Goal: Transaction & Acquisition: Purchase product/service

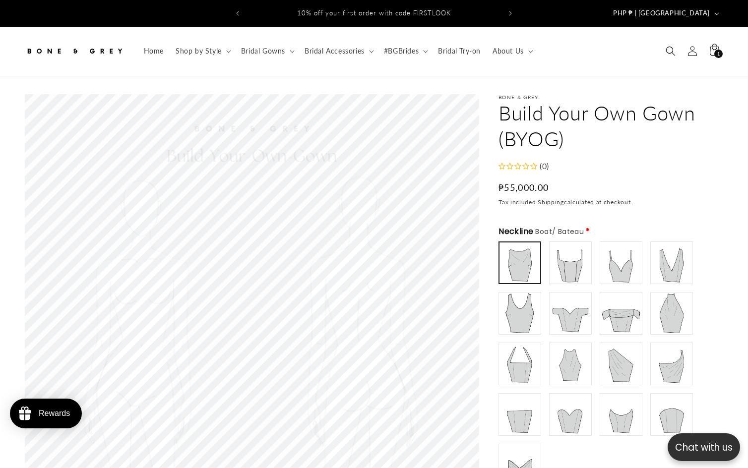
click at [538, 114] on h1 "Build Your Own Gown (BYOG)" at bounding box center [611, 126] width 225 height 52
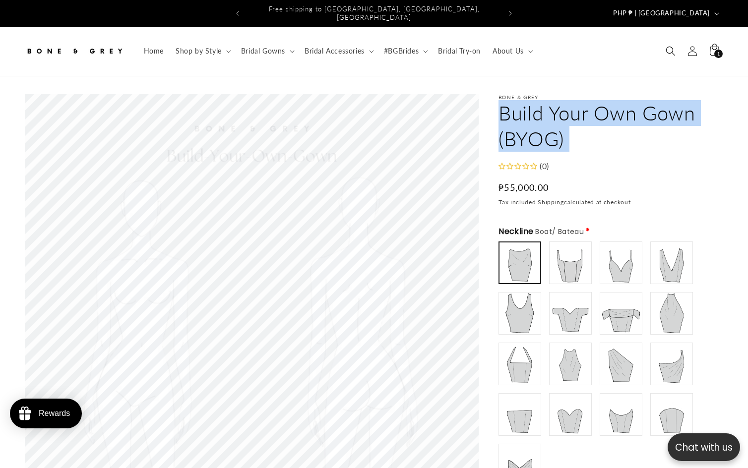
click at [538, 114] on h1 "Build Your Own Gown (BYOG)" at bounding box center [611, 126] width 225 height 52
copy product-info "Build Your Own Gown (BYOG) Build Your Own Gown (BYOG)"
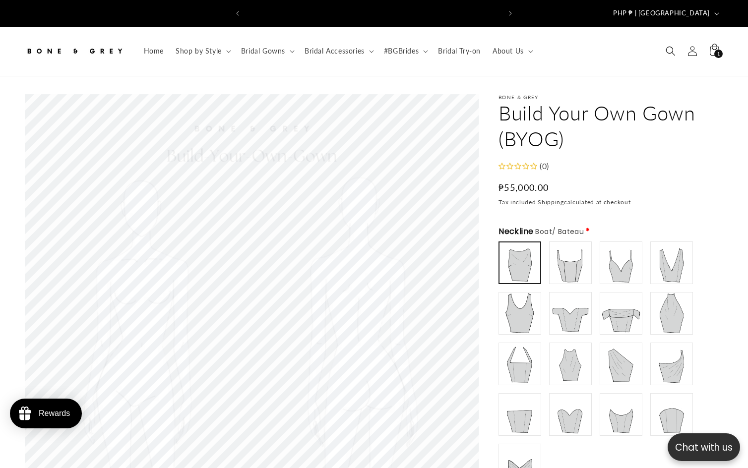
scroll to position [0, 509]
click at [550, 101] on h1 "Build Your Own Gown (BYOG)" at bounding box center [611, 126] width 225 height 52
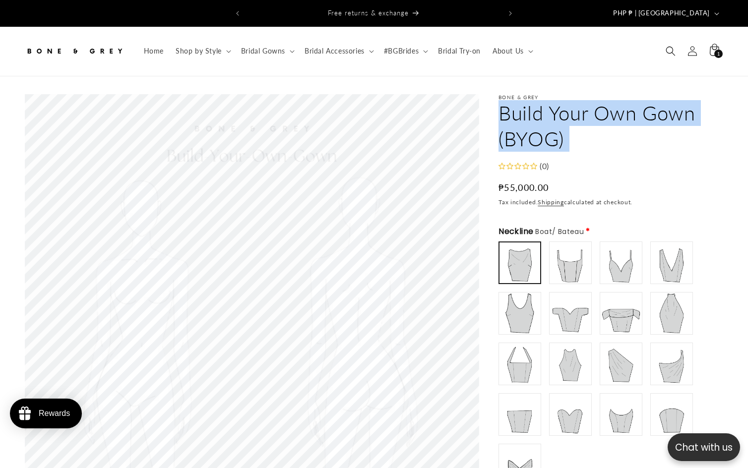
click at [550, 101] on h1 "Build Your Own Gown (BYOG)" at bounding box center [611, 126] width 225 height 52
copy product-info "Build Your Own Gown (BYOG) Build Your Own Gown (BYOG)"
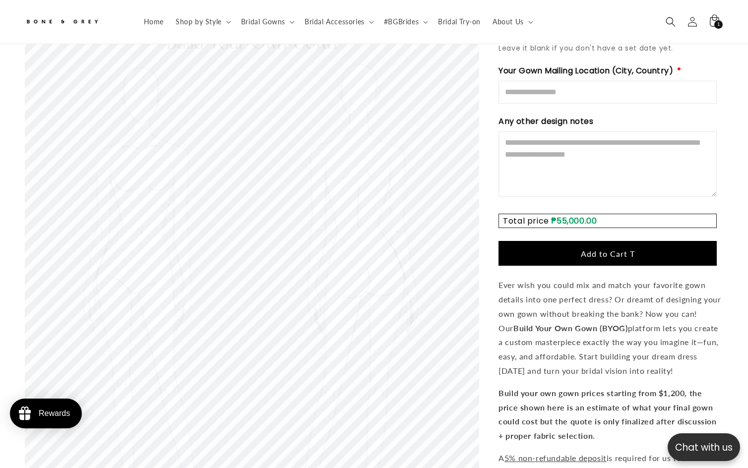
scroll to position [0, 254]
click at [601, 241] on button "Add to Cart T" at bounding box center [608, 253] width 218 height 25
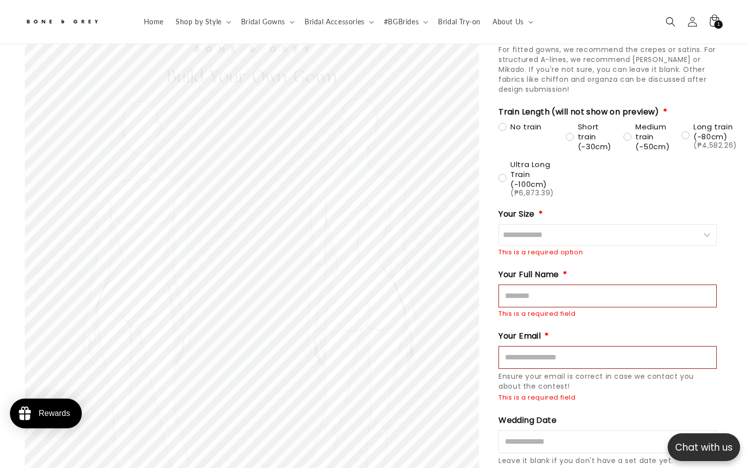
scroll to position [0, 509]
click at [557, 224] on input "Size" at bounding box center [608, 235] width 218 height 22
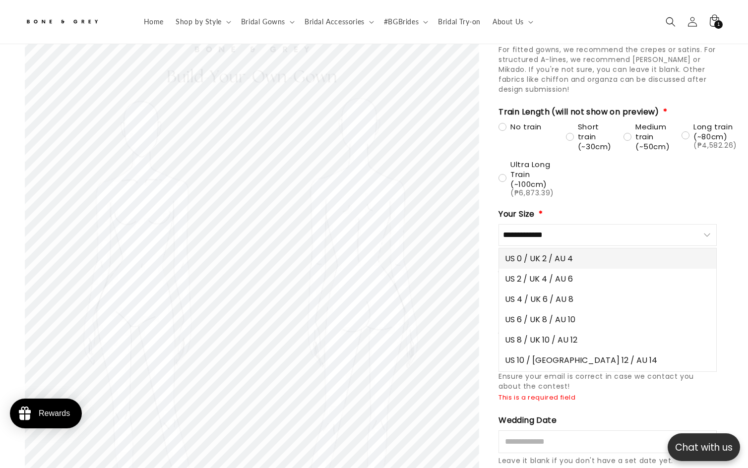
scroll to position [0, 0]
click at [555, 253] on span "US 0 / UK 2 / AU 4" at bounding box center [539, 259] width 68 height 12
type input "**********"
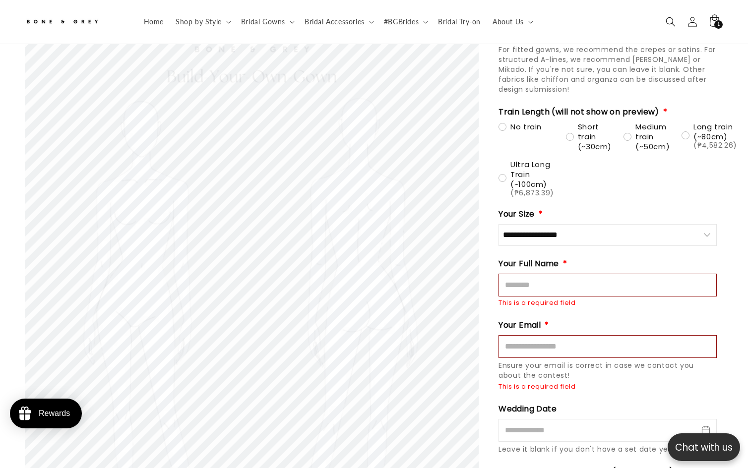
click at [545, 274] on input "Full Name" at bounding box center [608, 285] width 218 height 23
type input "********"
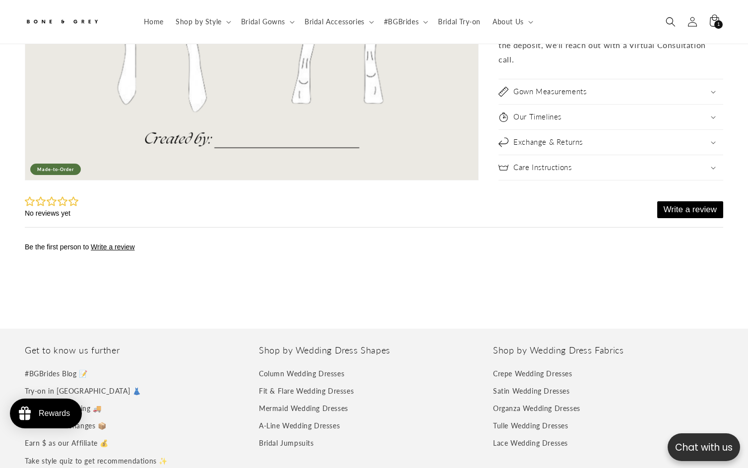
scroll to position [0, 509]
type button "Add to Cart T"
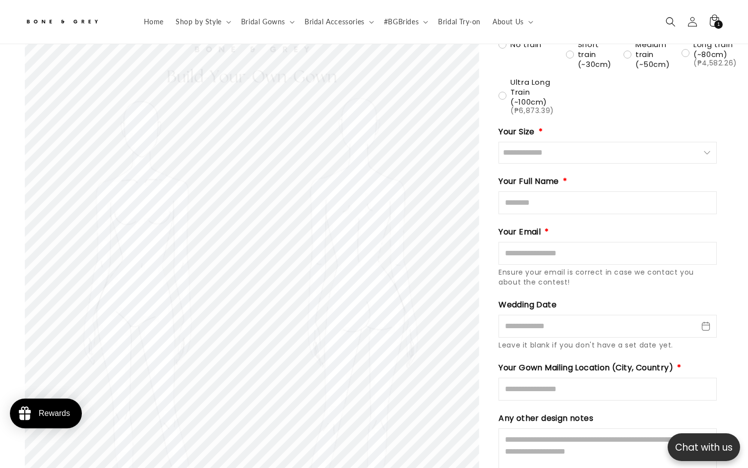
scroll to position [1582, 0]
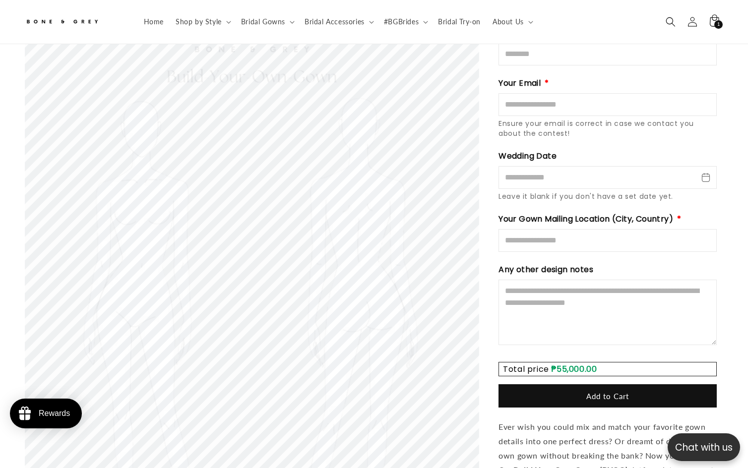
scroll to position [1499, 0]
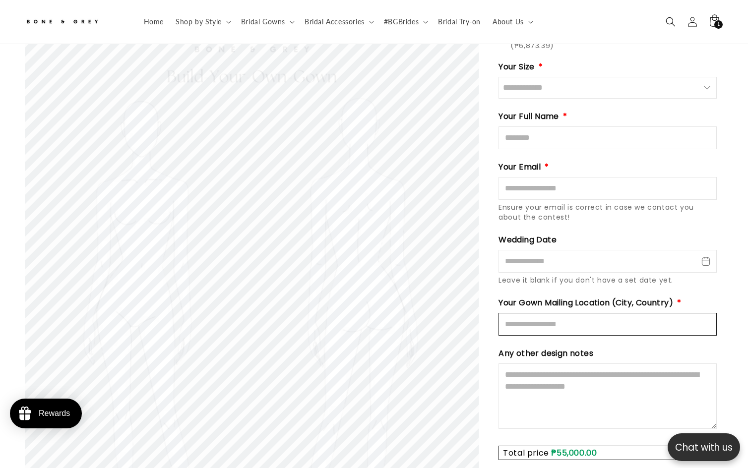
click at [551, 313] on input "Mailing Location" at bounding box center [608, 324] width 218 height 23
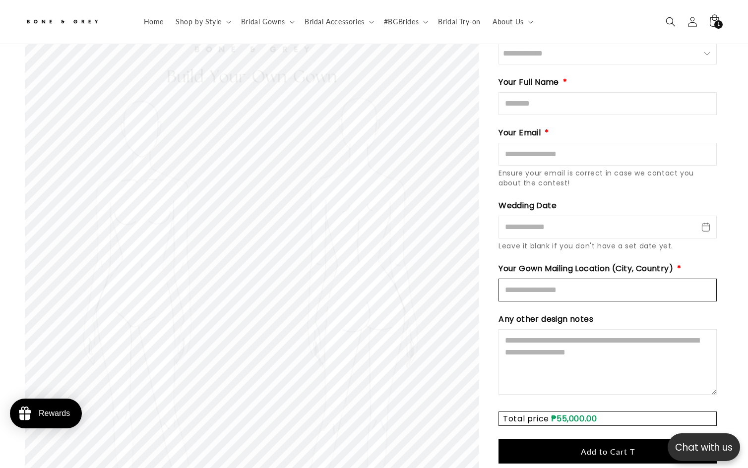
scroll to position [0, 254]
type input "**********"
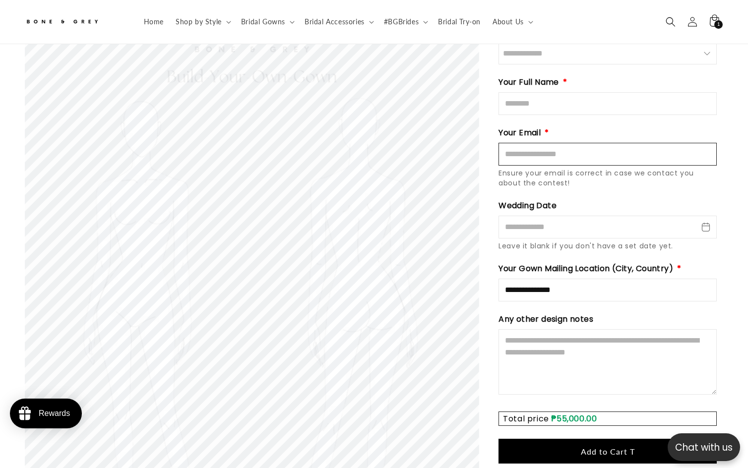
click at [558, 143] on input "Email" at bounding box center [608, 154] width 218 height 23
type input "**********"
click at [545, 92] on input "Full Name" at bounding box center [608, 103] width 218 height 23
type input "********"
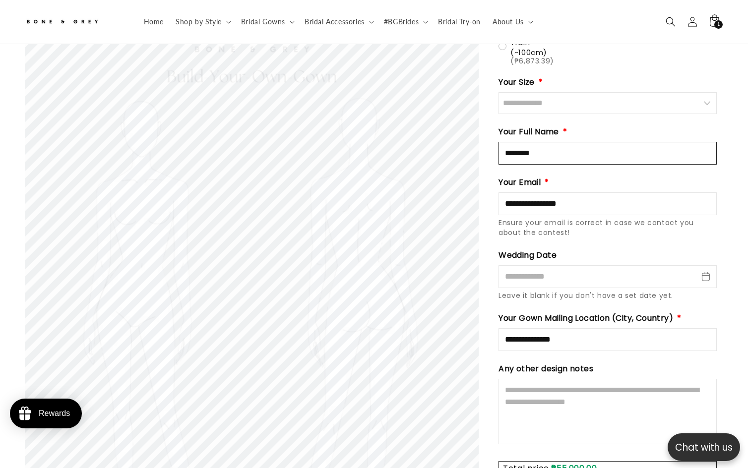
scroll to position [0, 509]
click at [550, 92] on input "Size" at bounding box center [608, 103] width 218 height 22
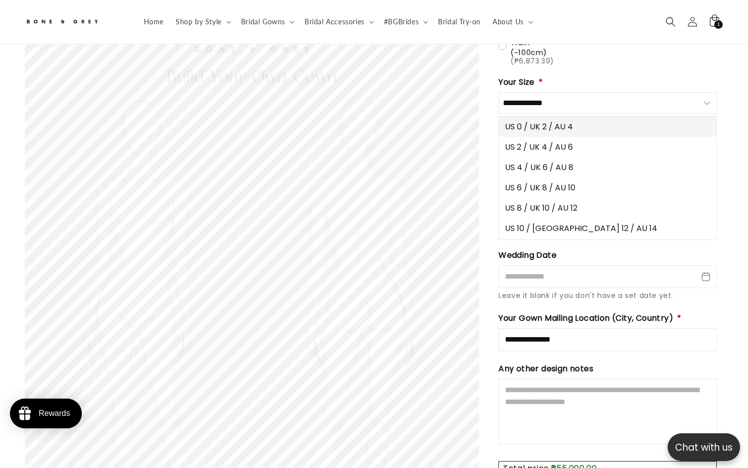
click at [547, 121] on span "US 0 / UK 2 / AU 4" at bounding box center [539, 127] width 68 height 12
type input "**********"
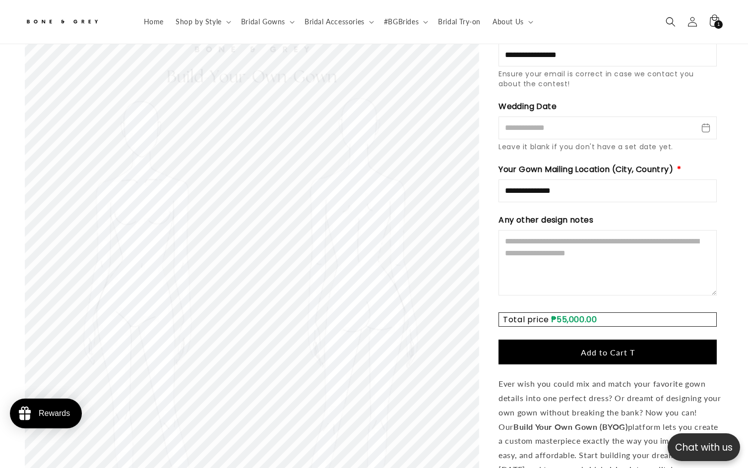
scroll to position [0, 0]
click at [613, 340] on button "Add to Cart T" at bounding box center [608, 352] width 218 height 25
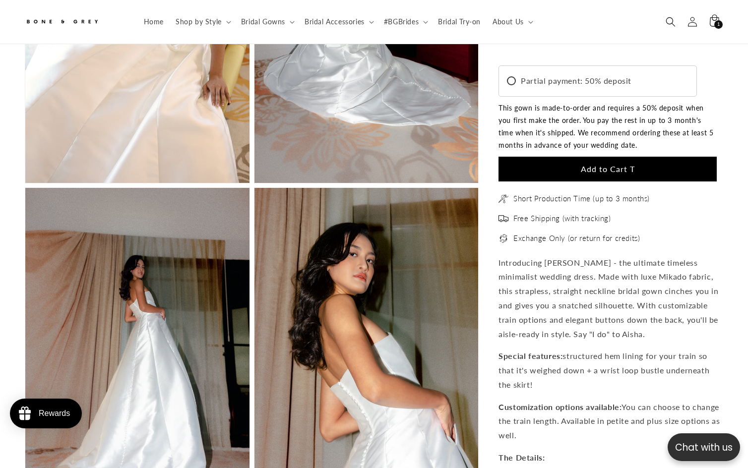
scroll to position [0, 509]
click at [622, 173] on button "Add to Cart T" at bounding box center [608, 168] width 218 height 25
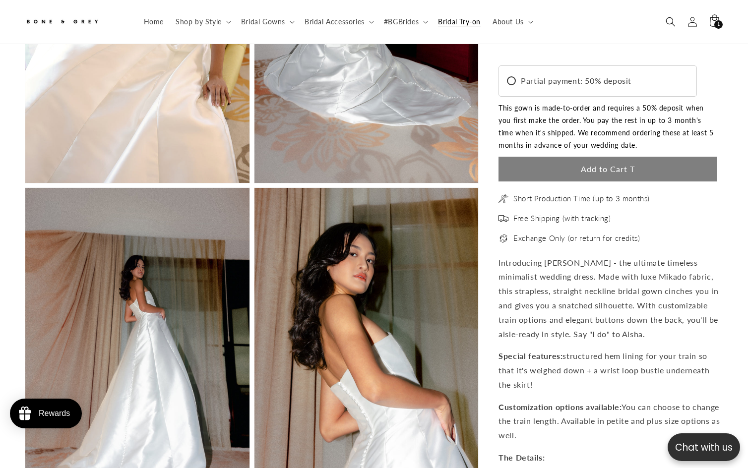
scroll to position [0, 0]
type button "Add to Cart T"
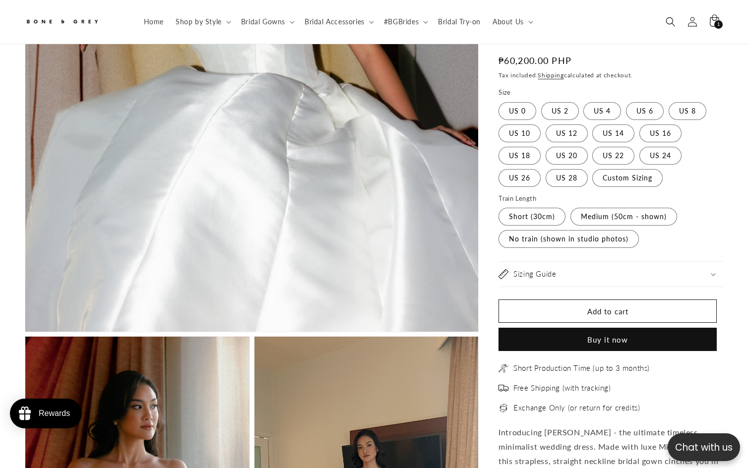
scroll to position [0, 254]
